Goal: Use online tool/utility

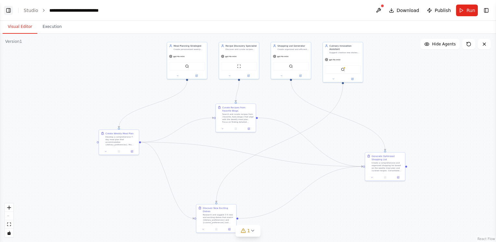
click at [9, 11] on button "Toggle Left Sidebar" at bounding box center [8, 10] width 9 height 9
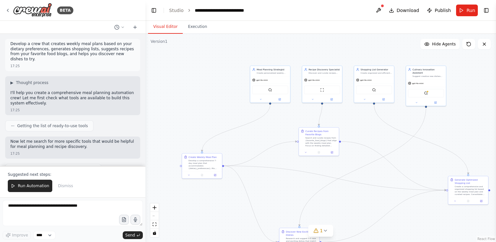
drag, startPoint x: 236, startPoint y: 86, endPoint x: 172, endPoint y: 106, distance: 67.1
click at [173, 108] on div ".deletable-edge-delete-btn { width: 20px; height: 20px; border: 0px solid #ffff…" at bounding box center [321, 138] width 351 height 209
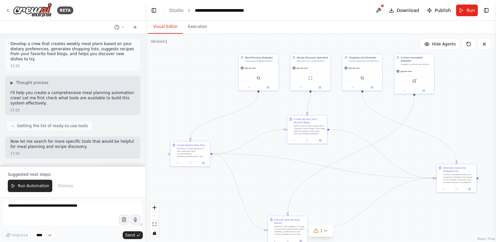
drag, startPoint x: 200, startPoint y: 92, endPoint x: 187, endPoint y: 80, distance: 17.9
click at [187, 80] on div ".deletable-edge-delete-btn { width: 20px; height: 20px; border: 0px solid #ffff…" at bounding box center [321, 138] width 351 height 209
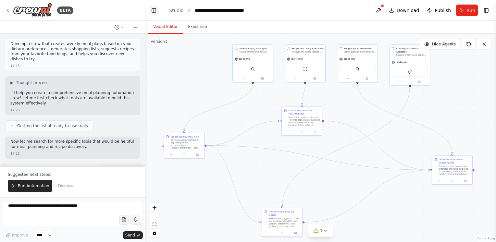
click at [151, 10] on button "Toggle Left Sidebar" at bounding box center [153, 10] width 9 height 9
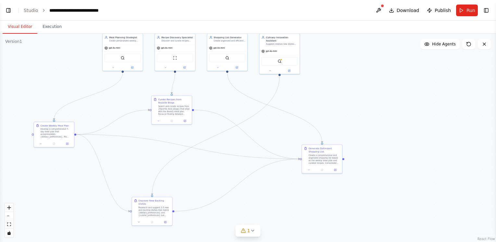
drag, startPoint x: 79, startPoint y: 83, endPoint x: 95, endPoint y: 72, distance: 18.7
click at [95, 72] on div ".deletable-edge-delete-btn { width: 20px; height: 20px; border: 0px solid #ffff…" at bounding box center [248, 138] width 496 height 209
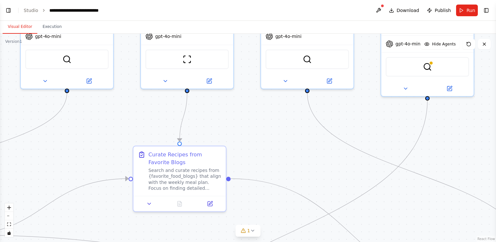
drag, startPoint x: 202, startPoint y: 92, endPoint x: 249, endPoint y: 136, distance: 64.3
click at [249, 136] on div ".deletable-edge-delete-btn { width: 20px; height: 20px; border: 0px solid #ffff…" at bounding box center [248, 138] width 496 height 209
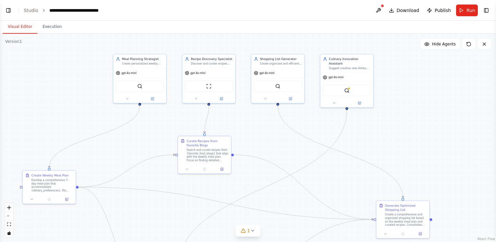
drag, startPoint x: 155, startPoint y: 134, endPoint x: 149, endPoint y: 129, distance: 8.0
click at [149, 129] on div ".deletable-edge-delete-btn { width: 20px; height: 20px; border: 0px solid #ffff…" at bounding box center [248, 138] width 496 height 209
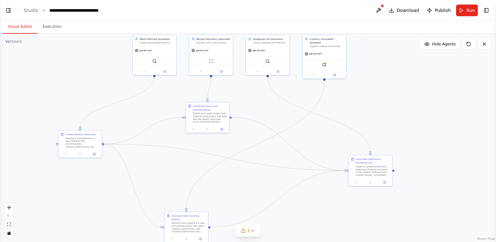
drag, startPoint x: 161, startPoint y: 106, endPoint x: 168, endPoint y: 88, distance: 19.7
click at [168, 88] on div ".deletable-edge-delete-btn { width: 20px; height: 20px; border: 0px solid #ffff…" at bounding box center [248, 138] width 496 height 209
click at [76, 140] on div "Develop a comprehensive 7-day meal plan that accommodates {dietary_preferences}…" at bounding box center [82, 142] width 34 height 11
click at [207, 117] on div "Search and curate recipes from {favorite_food_blogs} that align with the weekly…" at bounding box center [210, 117] width 34 height 11
click at [386, 109] on div ".deletable-edge-delete-btn { width: 20px; height: 20px; border: 0px solid #ffff…" at bounding box center [248, 138] width 496 height 209
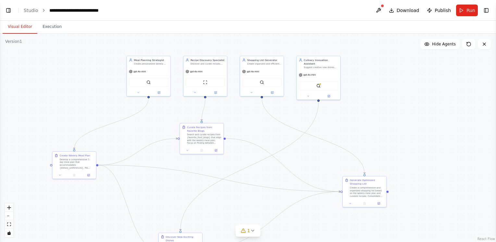
drag, startPoint x: 235, startPoint y: 139, endPoint x: 230, endPoint y: 159, distance: 21.3
click at [229, 160] on div ".deletable-edge-delete-btn { width: 20px; height: 20px; border: 0px solid #ffff…" at bounding box center [248, 138] width 496 height 209
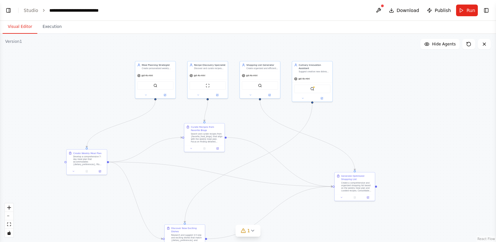
click at [357, 98] on div ".deletable-edge-delete-btn { width: 20px; height: 20px; border: 0px solid #ffff…" at bounding box center [248, 138] width 496 height 209
